Goal: Information Seeking & Learning: Learn about a topic

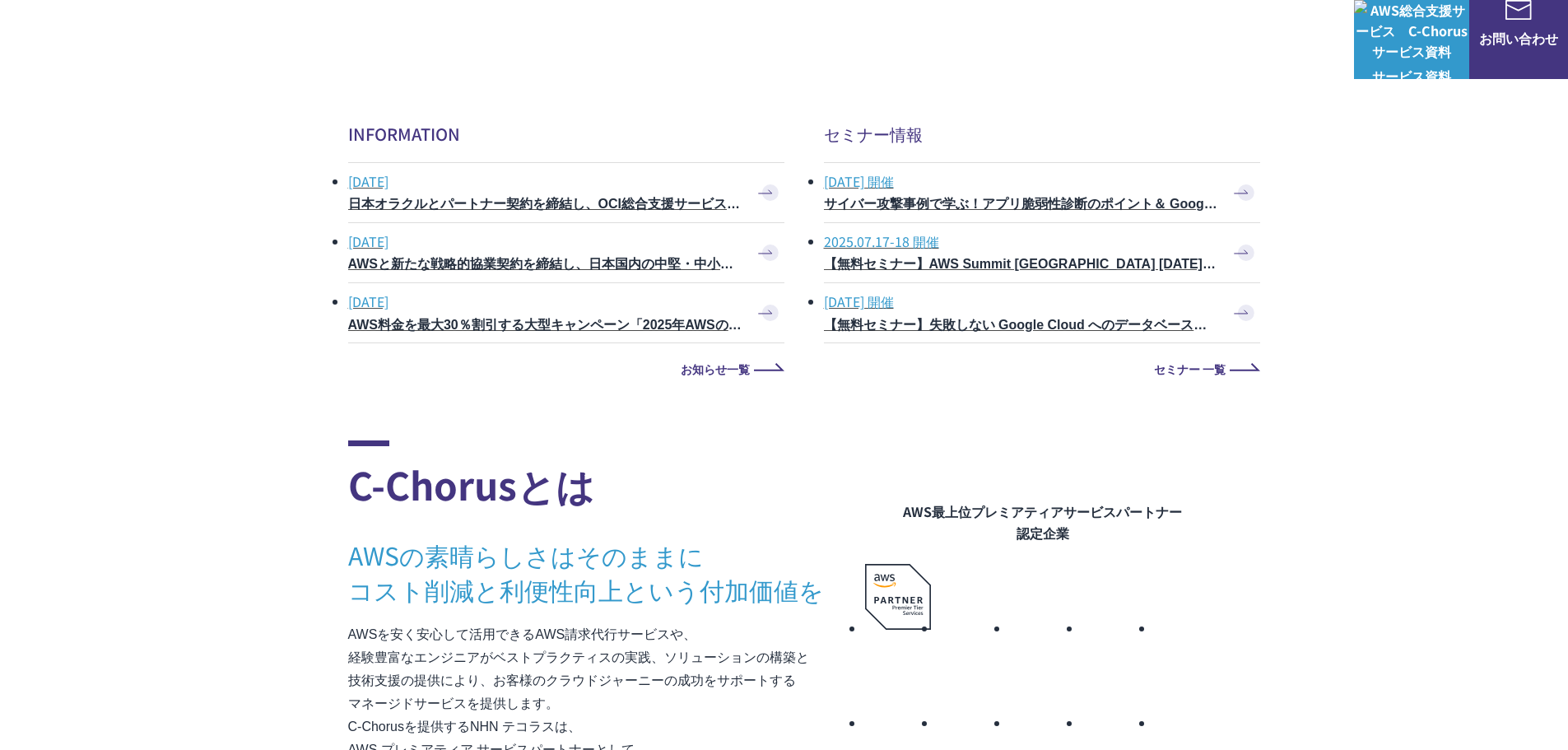
scroll to position [549, 0]
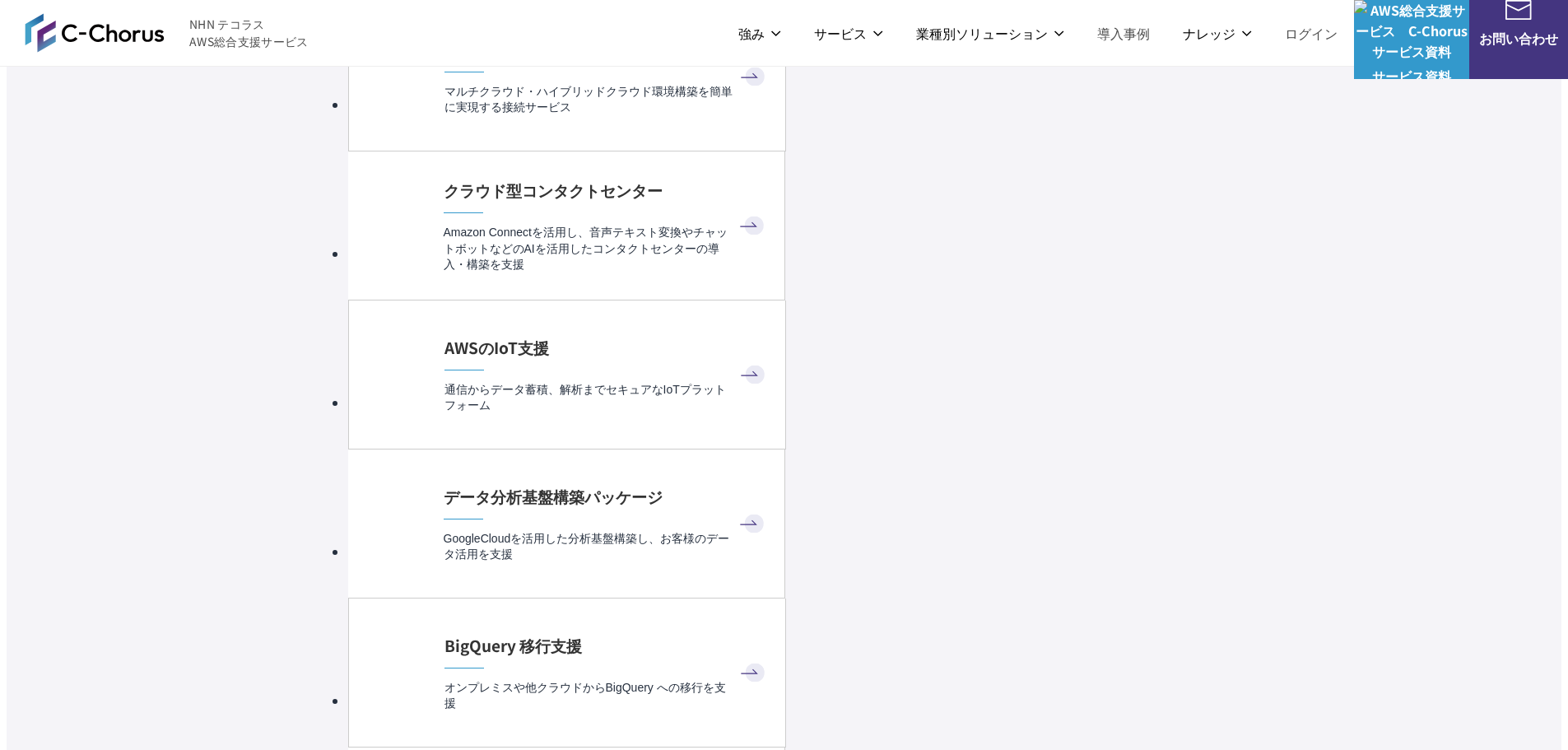
scroll to position [8235, 0]
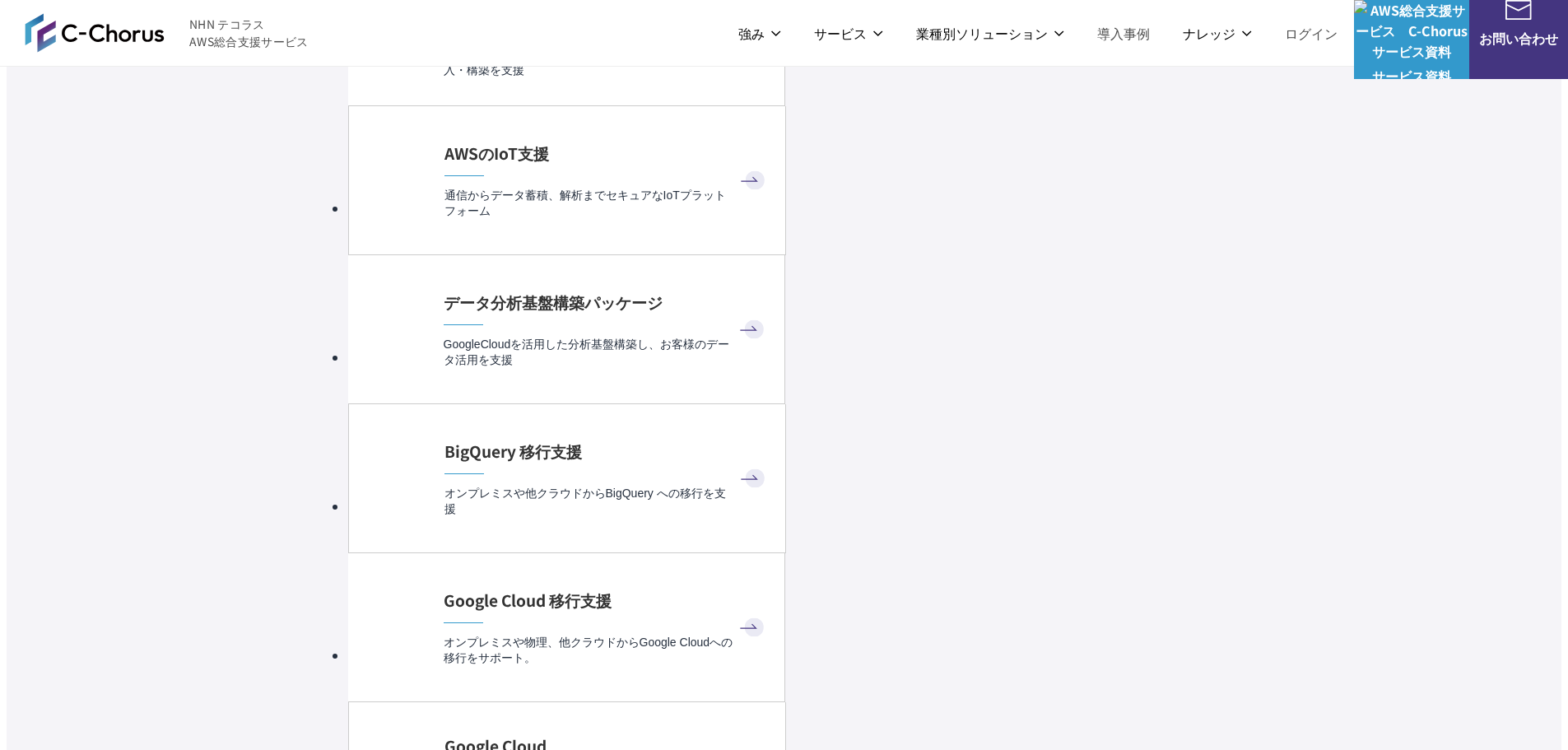
click at [505, 178] on link "AWS Marketplace割引サービス" at bounding box center [442, 186] width 162 height 16
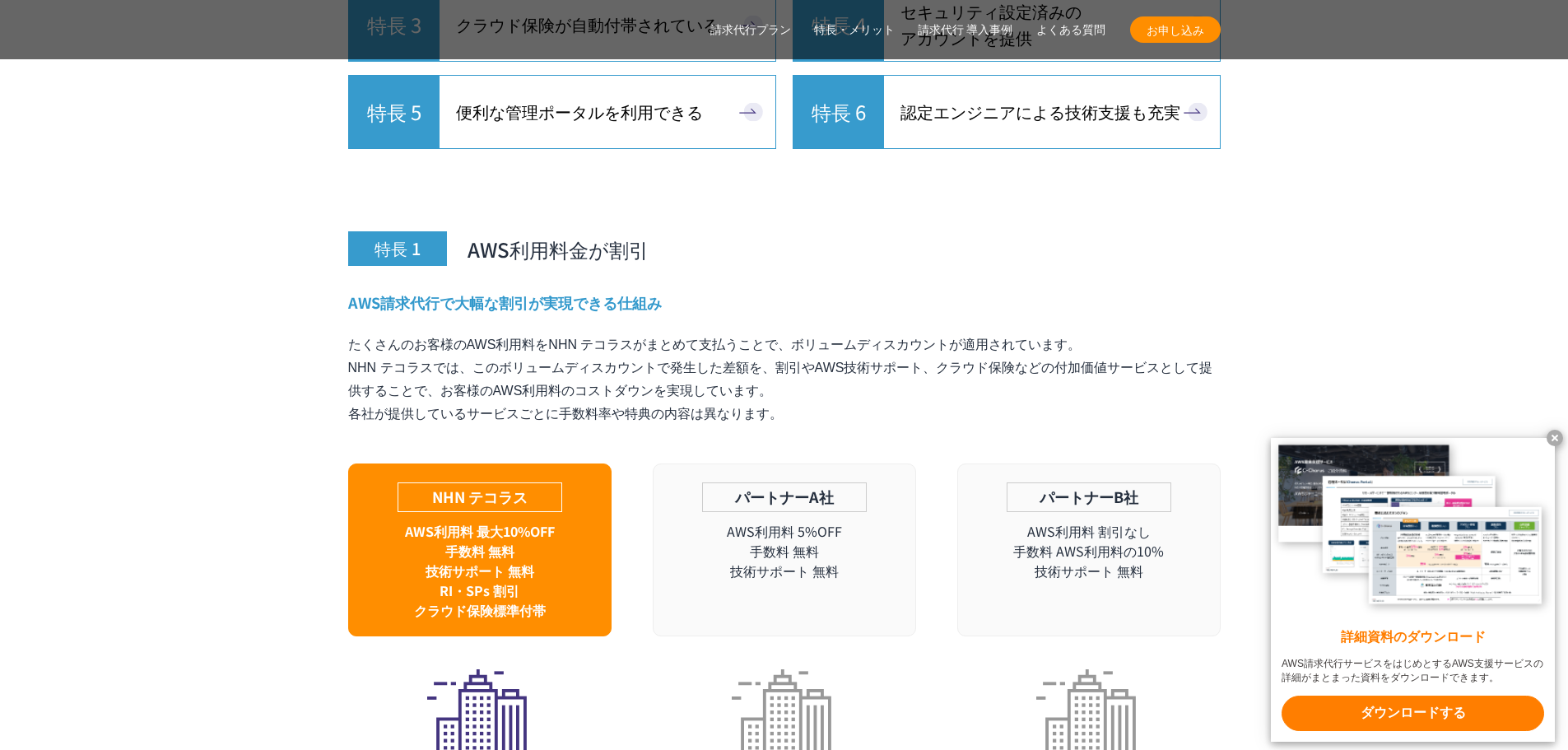
scroll to position [4942, 0]
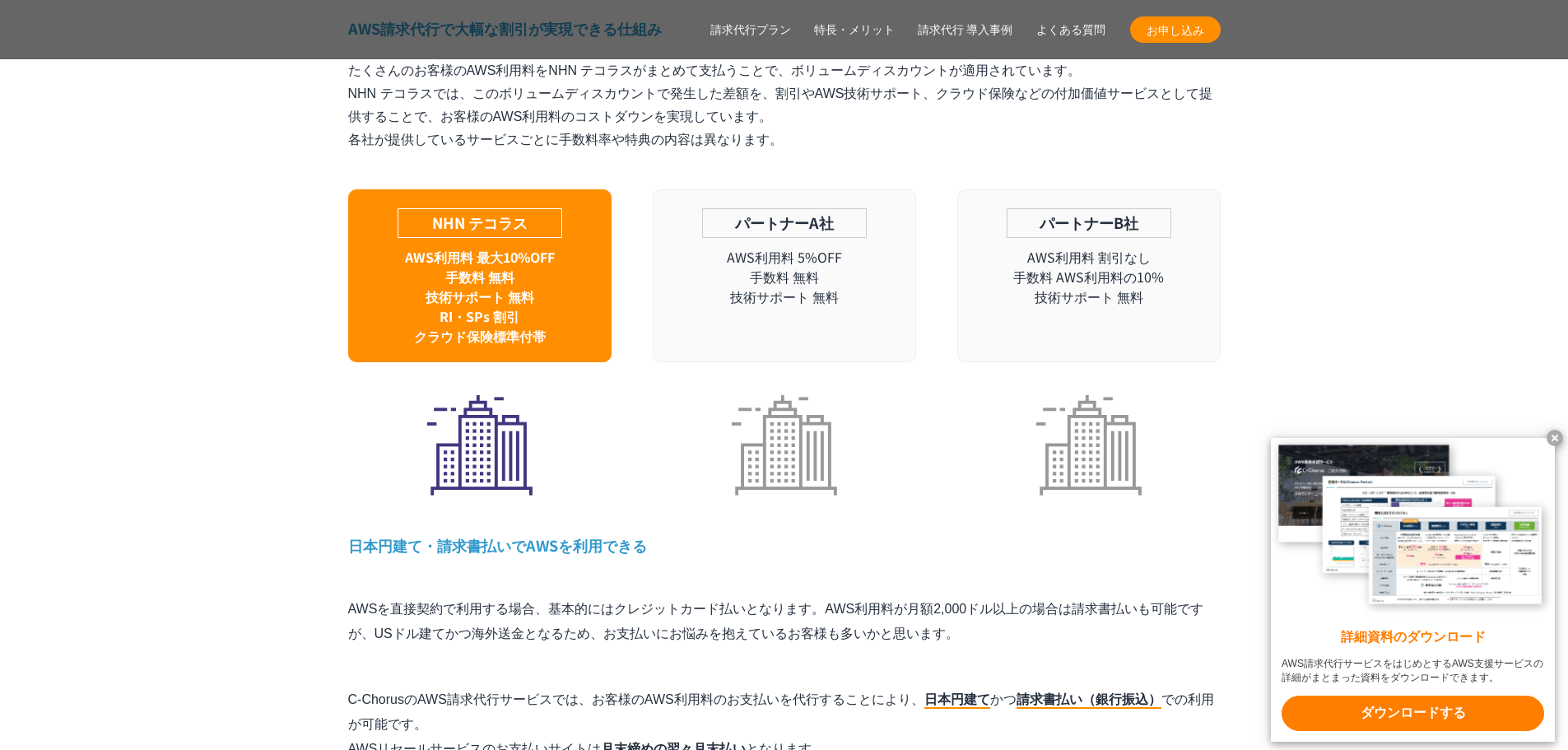
click at [1556, 441] on x-t at bounding box center [1555, 438] width 16 height 16
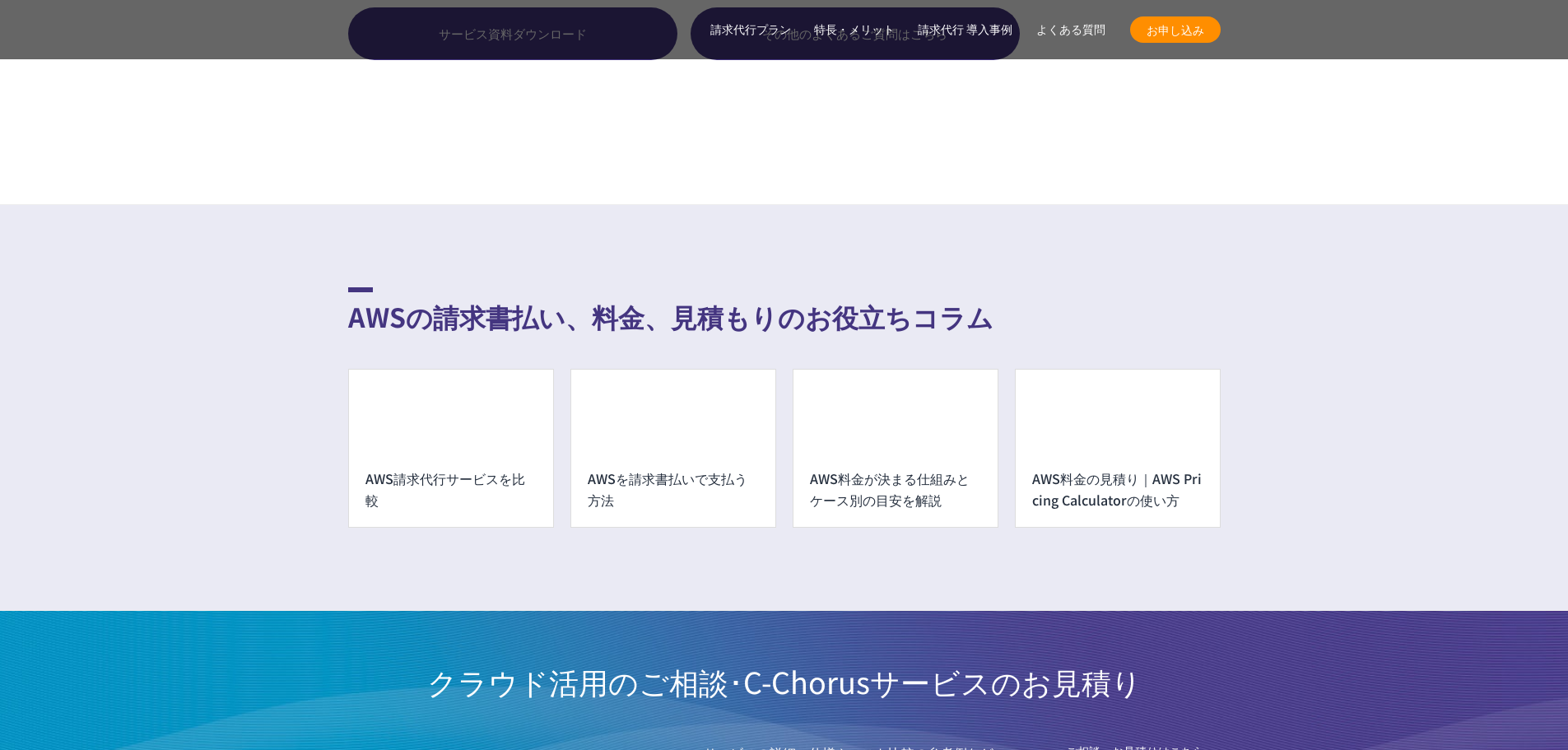
scroll to position [12353, 0]
